Goal: Information Seeking & Learning: Learn about a topic

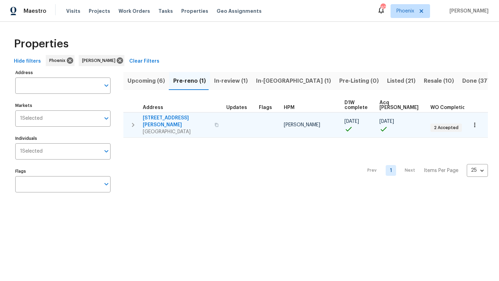
click at [134, 121] on icon "button" at bounding box center [133, 125] width 8 height 8
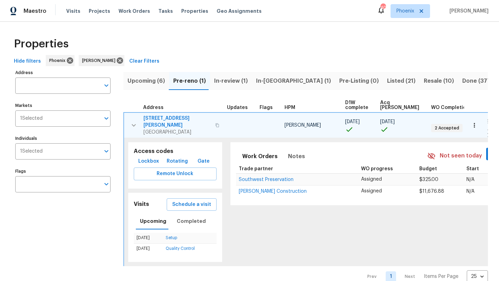
click at [146, 157] on span "Lockbox" at bounding box center [148, 161] width 21 height 9
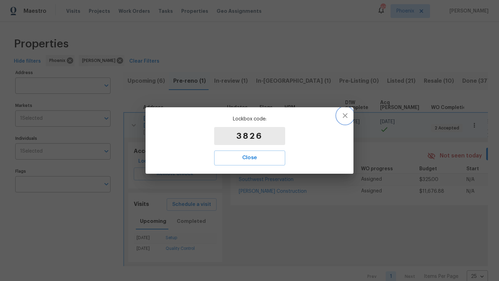
click at [347, 116] on icon "button" at bounding box center [345, 116] width 8 height 8
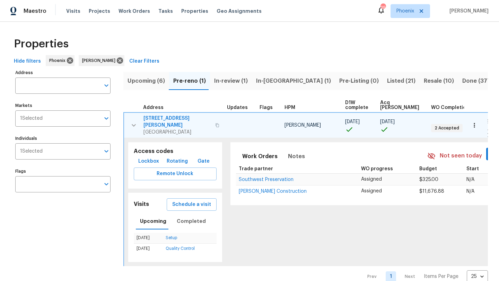
click at [387, 79] on span "Listed (21)" at bounding box center [401, 81] width 28 height 10
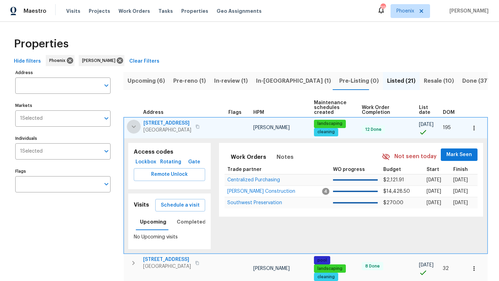
click at [133, 126] on icon "button" at bounding box center [134, 127] width 8 height 8
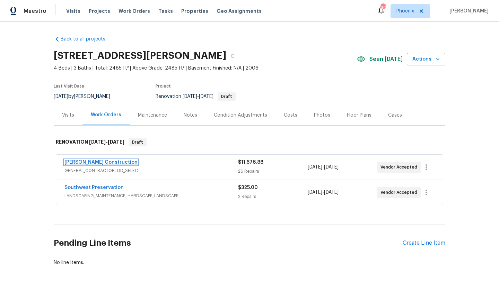
click at [101, 160] on link "[PERSON_NAME] Construction" at bounding box center [100, 162] width 73 height 5
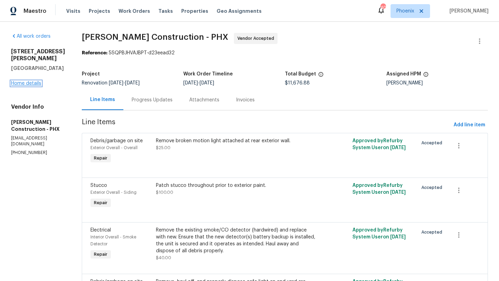
click at [36, 86] on link "Home details" at bounding box center [26, 83] width 30 height 5
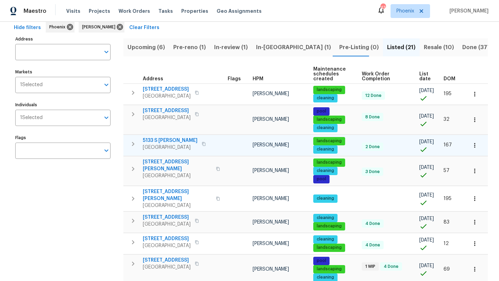
scroll to position [36, 0]
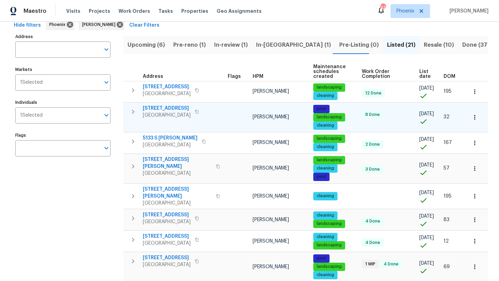
click at [168, 108] on span "[STREET_ADDRESS]" at bounding box center [167, 108] width 48 height 7
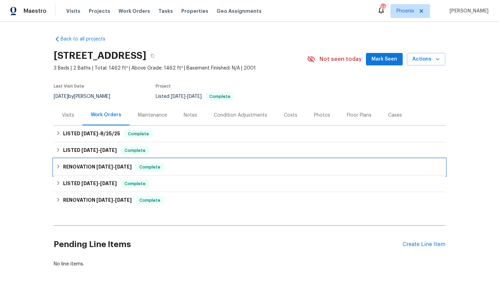
click at [90, 165] on h6 "RENOVATION [DATE] - [DATE]" at bounding box center [97, 167] width 69 height 8
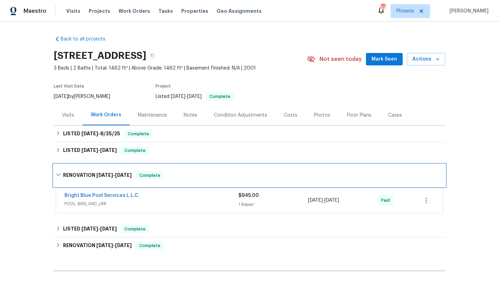
click at [90, 165] on div "RENOVATION [DATE] - [DATE] Complete" at bounding box center [249, 176] width 391 height 22
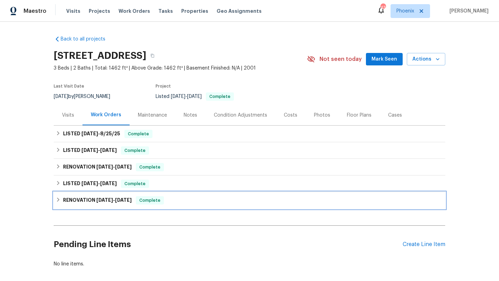
click at [91, 201] on h6 "RENOVATION [DATE] - [DATE]" at bounding box center [97, 200] width 69 height 8
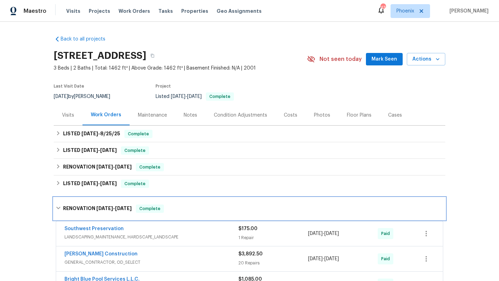
scroll to position [83, 0]
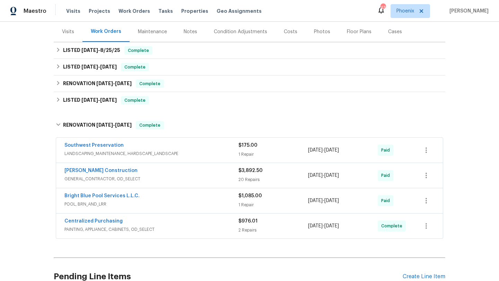
click at [82, 166] on div "[PERSON_NAME] Construction GENERAL_CONTRACTOR, OD_SELECT $3,892.50 20 Repairs […" at bounding box center [249, 175] width 387 height 25
click at [90, 172] on link "[PERSON_NAME] Construction" at bounding box center [100, 170] width 73 height 5
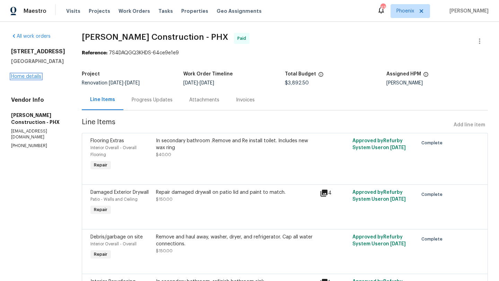
click at [35, 79] on link "Home details" at bounding box center [26, 76] width 30 height 5
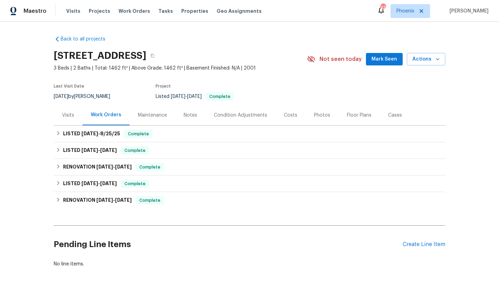
click at [320, 116] on div "Photos" at bounding box center [322, 115] width 16 height 7
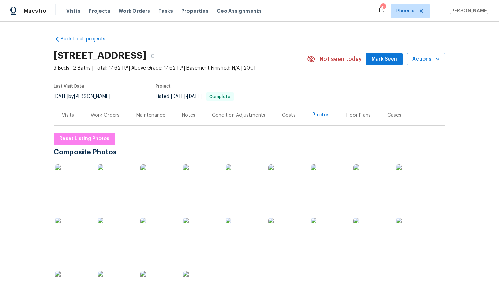
click at [83, 178] on img at bounding box center [72, 182] width 35 height 35
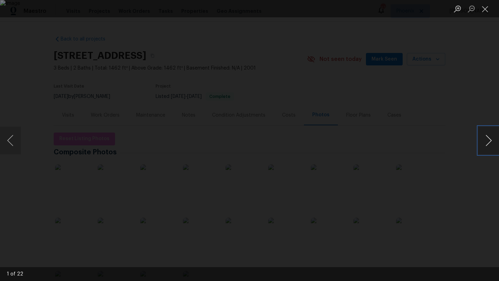
click at [489, 141] on button "Next image" at bounding box center [488, 141] width 21 height 28
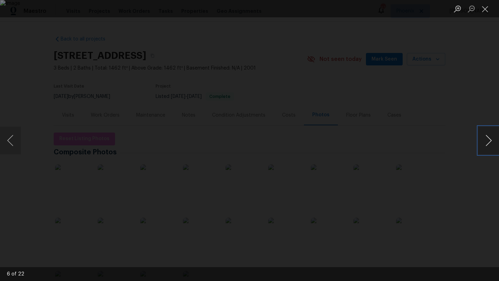
click at [489, 141] on button "Next image" at bounding box center [488, 141] width 21 height 28
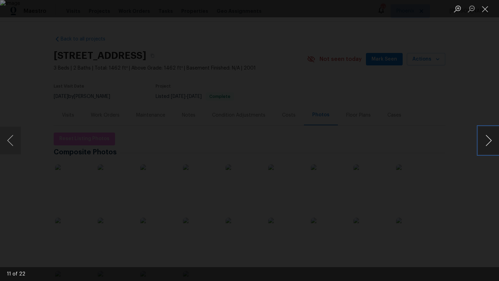
click at [489, 141] on button "Next image" at bounding box center [488, 141] width 21 height 28
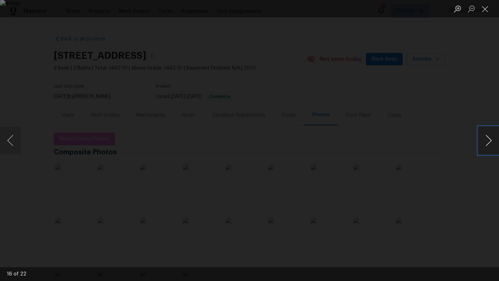
click at [489, 141] on button "Next image" at bounding box center [488, 141] width 21 height 28
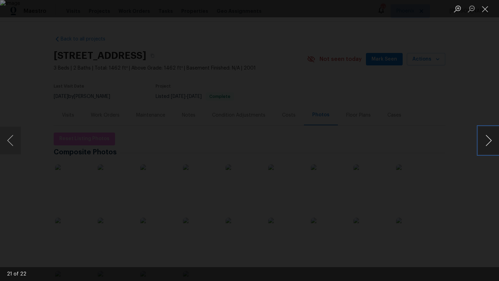
click at [489, 141] on button "Next image" at bounding box center [488, 141] width 21 height 28
click at [9, 143] on button "Previous image" at bounding box center [10, 141] width 21 height 28
